Goal: Information Seeking & Learning: Find specific fact

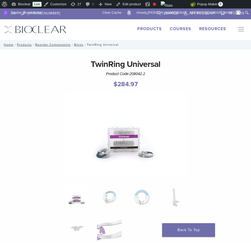
drag, startPoint x: 131, startPoint y: 73, endPoint x: 149, endPoint y: 73, distance: 18.2
click at [149, 73] on div "TwinRing Universal Product Code: 208042.2 $ 284.97" at bounding box center [125, 75] width 243 height 34
copy span "208042.2"
click at [239, 31] on button "Primary Navigation" at bounding box center [239, 30] width 11 height 8
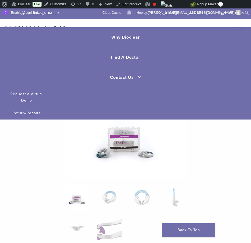
click at [185, 147] on img at bounding box center [126, 135] width 122 height 87
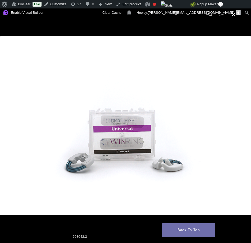
click at [233, 17] on button "Close (Esc)" at bounding box center [234, 14] width 12 height 12
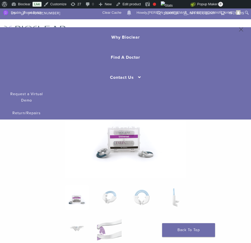
click at [244, 31] on button "Primary Navigation" at bounding box center [239, 30] width 11 height 8
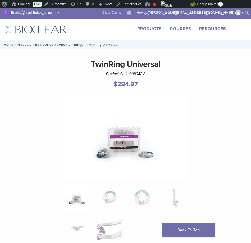
click at [154, 30] on link "Products" at bounding box center [149, 28] width 25 height 5
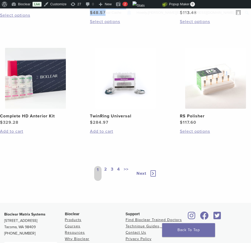
scroll to position [618, 0]
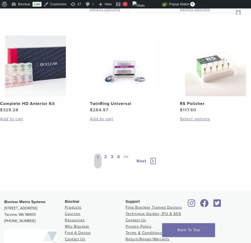
click at [105, 156] on link "2" at bounding box center [105, 161] width 5 height 15
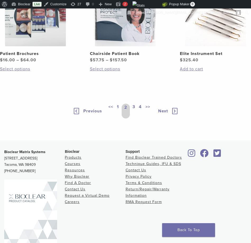
scroll to position [665, 0]
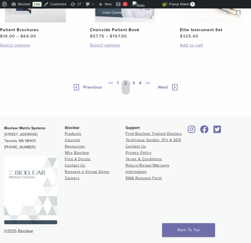
click at [133, 95] on link "3" at bounding box center [133, 87] width 5 height 15
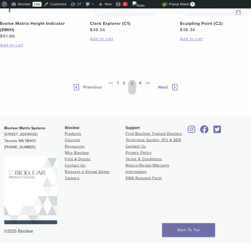
scroll to position [612, 0]
click at [140, 95] on link "4" at bounding box center [140, 87] width 5 height 15
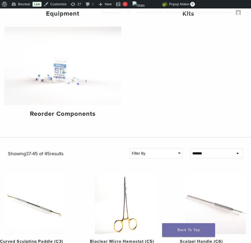
scroll to position [144, 0]
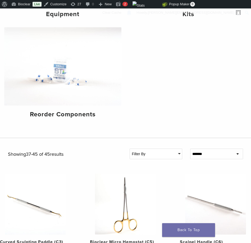
click at [195, 157] on select "**********" at bounding box center [216, 154] width 53 height 11
click at [164, 153] on div "Filter By" at bounding box center [156, 154] width 52 height 10
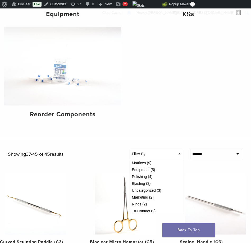
scroll to position [30, 0]
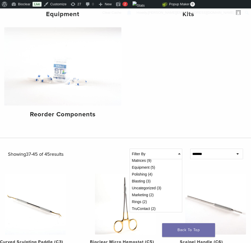
click at [161, 124] on div "Equipment Kits Reorder Components" at bounding box center [125, 32] width 251 height 211
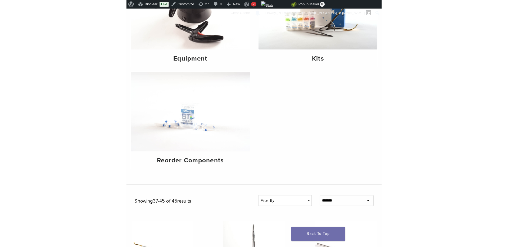
scroll to position [0, 0]
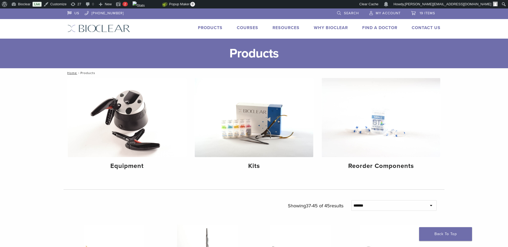
click at [251, 15] on link "Search" at bounding box center [348, 12] width 22 height 8
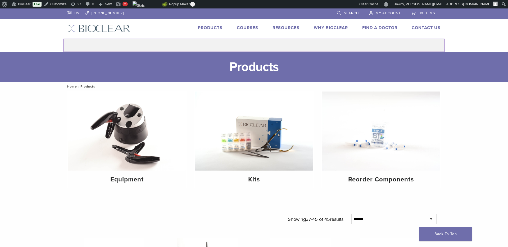
click at [251, 44] on input "Search for:" at bounding box center [253, 45] width 381 height 13
type input "******"
click at [63, 38] on button "Search" at bounding box center [63, 38] width 0 height 0
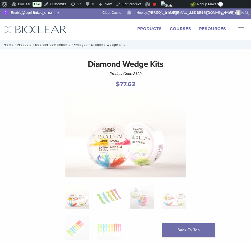
drag, startPoint x: 134, startPoint y: 74, endPoint x: 141, endPoint y: 74, distance: 7.7
click at [141, 74] on span "8120" at bounding box center [137, 74] width 8 height 4
copy span "8120"
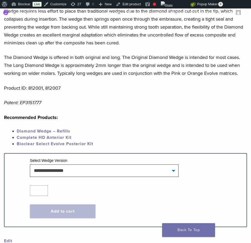
scroll to position [252, 0]
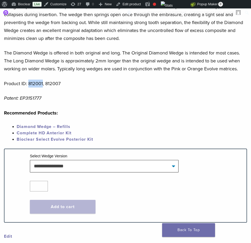
drag, startPoint x: 28, startPoint y: 84, endPoint x: 43, endPoint y: 84, distance: 14.3
click at [43, 84] on p "Product ID: 812001, 812007" at bounding box center [125, 84] width 243 height 8
copy p "812001"
drag, startPoint x: 45, startPoint y: 83, endPoint x: 61, endPoint y: 83, distance: 16.1
click at [61, 83] on p "Product ID: 812001, 812007" at bounding box center [125, 84] width 243 height 8
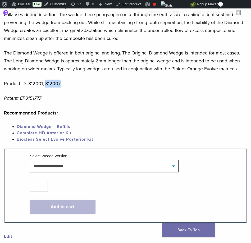
copy p "812007"
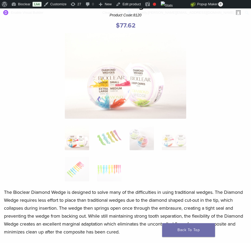
scroll to position [0, 0]
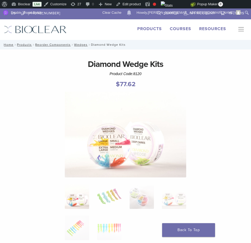
click at [157, 29] on link "Products" at bounding box center [149, 28] width 25 height 5
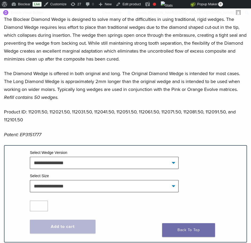
scroll to position [298, 0]
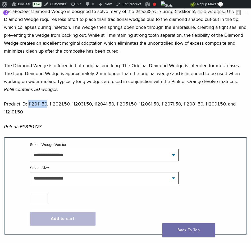
drag, startPoint x: 29, startPoint y: 103, endPoint x: 46, endPoint y: 103, distance: 17.7
click at [46, 103] on p "Product ID: 112011.50, 112021.50, 112031.50, 112041.50, 112051.50, 112061.50, 1…" at bounding box center [125, 108] width 243 height 16
copy p "112011.50"
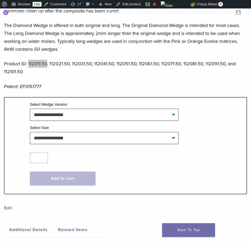
scroll to position [333, 0]
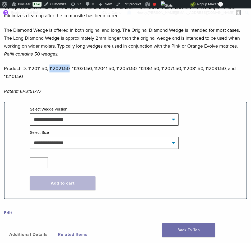
drag, startPoint x: 49, startPoint y: 68, endPoint x: 69, endPoint y: 69, distance: 20.1
click at [69, 69] on p "Product ID: 112011.50, 112021.50, 112031.50, 112041.50, 112051.50, 112061.50, 1…" at bounding box center [125, 73] width 243 height 16
copy p "112021.50"
drag, startPoint x: 72, startPoint y: 68, endPoint x: 91, endPoint y: 68, distance: 18.5
click at [91, 68] on p "Product ID: 112011.50, 112021.50, 112031.50, 112041.50, 112051.50, 112061.50, 1…" at bounding box center [125, 73] width 243 height 16
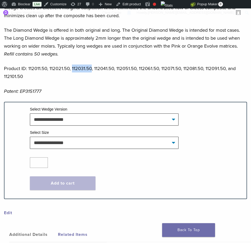
copy p "112031.50"
drag, startPoint x: 94, startPoint y: 68, endPoint x: 113, endPoint y: 68, distance: 18.8
click at [113, 68] on p "Product ID: 112011.50, 112021.50, 112031.50, 112041.50, 112051.50, 112061.50, 1…" at bounding box center [125, 73] width 243 height 16
copy p "112041.50"
drag, startPoint x: 116, startPoint y: 68, endPoint x: 135, endPoint y: 68, distance: 19.0
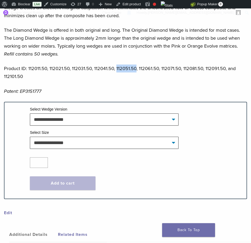
click at [135, 68] on p "Product ID: 112011.50, 112021.50, 112031.50, 112041.50, 112051.50, 112061.50, 1…" at bounding box center [125, 73] width 243 height 16
copy p "112051.50"
drag, startPoint x: 139, startPoint y: 67, endPoint x: 157, endPoint y: 67, distance: 18.0
click at [157, 67] on p "Product ID: 112011.50, 112021.50, 112031.50, 112041.50, 112051.50, 112061.50, 1…" at bounding box center [125, 73] width 243 height 16
drag, startPoint x: 158, startPoint y: 68, endPoint x: 138, endPoint y: 68, distance: 20.4
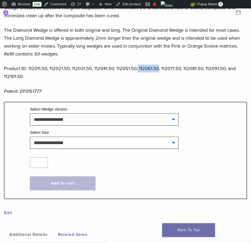
click at [138, 68] on p "Product ID: 112011.50, 112021.50, 112031.50, 112041.50, 112051.50, 112061.50, 1…" at bounding box center [125, 73] width 243 height 16
copy p "112061.50"
drag, startPoint x: 161, startPoint y: 69, endPoint x: 180, endPoint y: 69, distance: 18.8
click at [180, 69] on p "Product ID: 112011.50, 112021.50, 112031.50, 112041.50, 112051.50, 112061.50, 1…" at bounding box center [125, 73] width 243 height 16
copy p "112071.50"
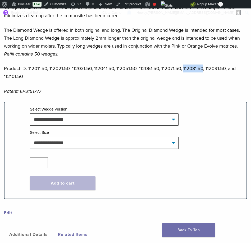
drag, startPoint x: 183, startPoint y: 68, endPoint x: 202, endPoint y: 68, distance: 19.6
click at [202, 68] on p "Product ID: 112011.50, 112021.50, 112031.50, 112041.50, 112051.50, 112061.50, 1…" at bounding box center [125, 73] width 243 height 16
copy p "112081.50"
drag, startPoint x: 205, startPoint y: 68, endPoint x: 225, endPoint y: 69, distance: 19.3
click at [225, 69] on p "Product ID: 112011.50, 112021.50, 112031.50, 112041.50, 112051.50, 112061.50, 1…" at bounding box center [125, 73] width 243 height 16
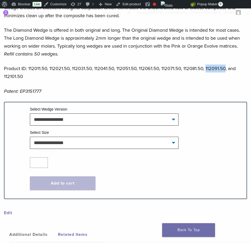
copy p "112091.50"
drag, startPoint x: 26, startPoint y: 74, endPoint x: 1, endPoint y: 74, distance: 25.7
copy p "112101.50"
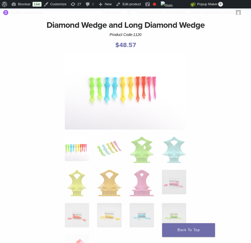
scroll to position [0, 0]
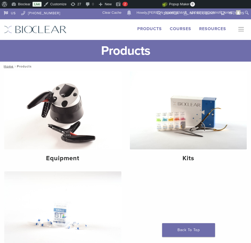
scroll to position [81, 0]
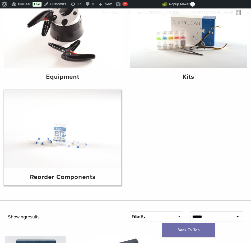
click at [80, 130] on img at bounding box center [62, 129] width 117 height 78
